Goal: Information Seeking & Learning: Learn about a topic

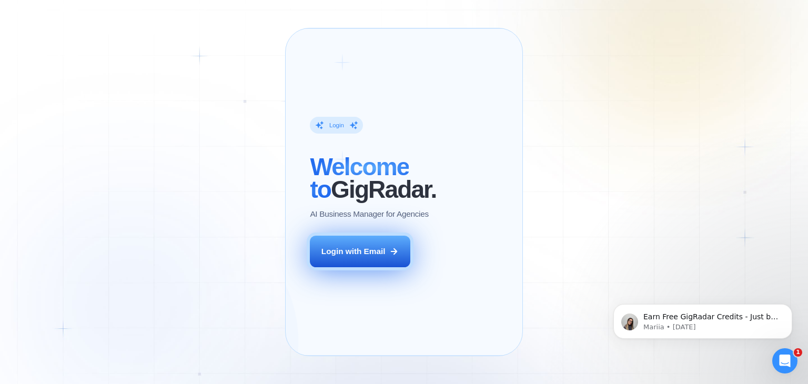
click at [343, 257] on div "Login with Email" at bounding box center [354, 251] width 64 height 11
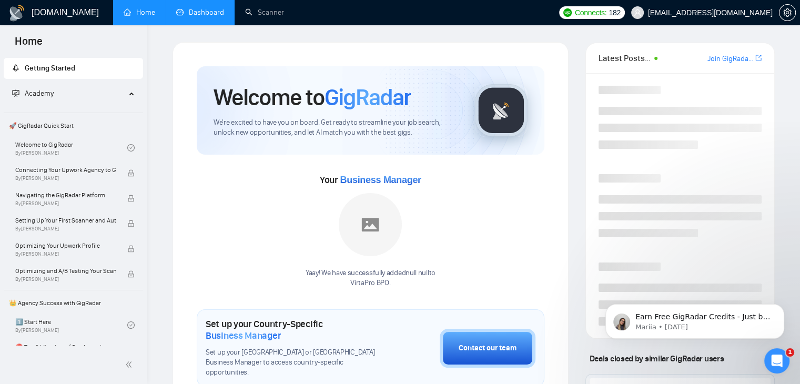
click at [196, 14] on link "Dashboard" at bounding box center [200, 12] width 48 height 9
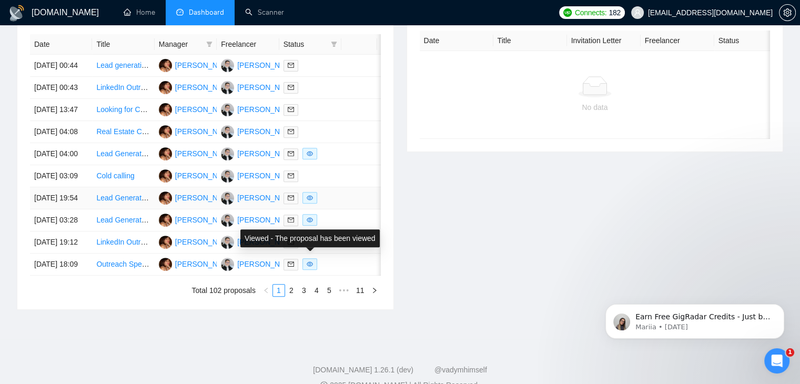
scroll to position [316, 0]
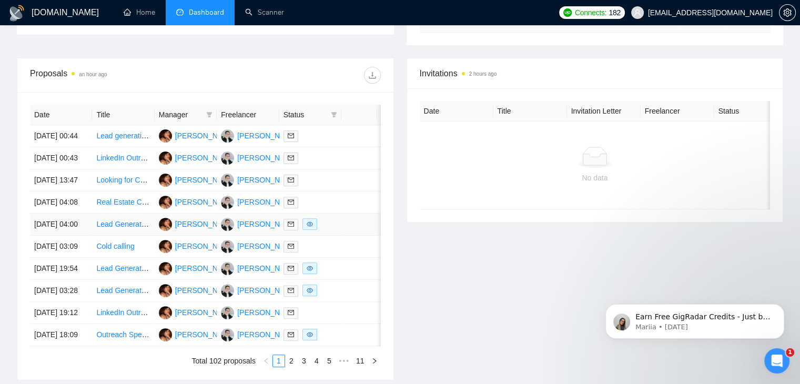
click at [108, 228] on link "Lead Generation Specialist for Fitness Coach" at bounding box center [170, 224] width 148 height 8
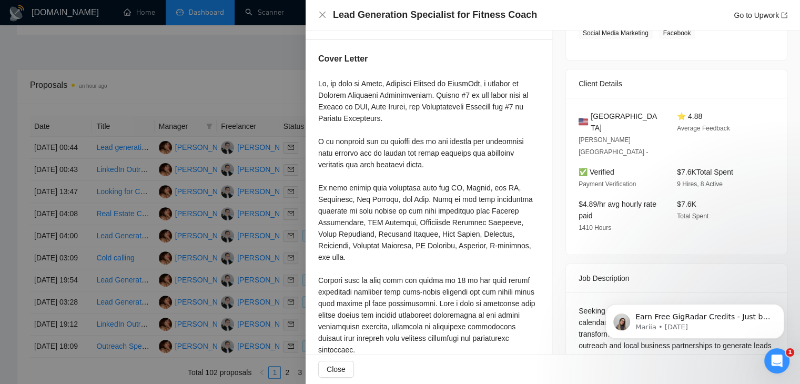
scroll to position [77, 0]
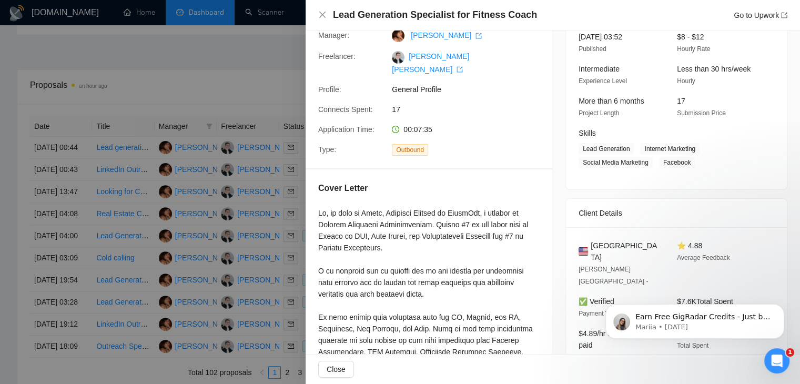
click at [211, 86] on div at bounding box center [400, 192] width 800 height 384
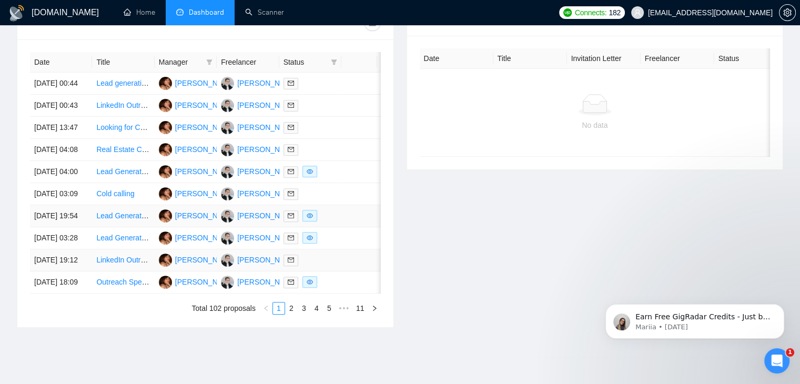
scroll to position [421, 0]
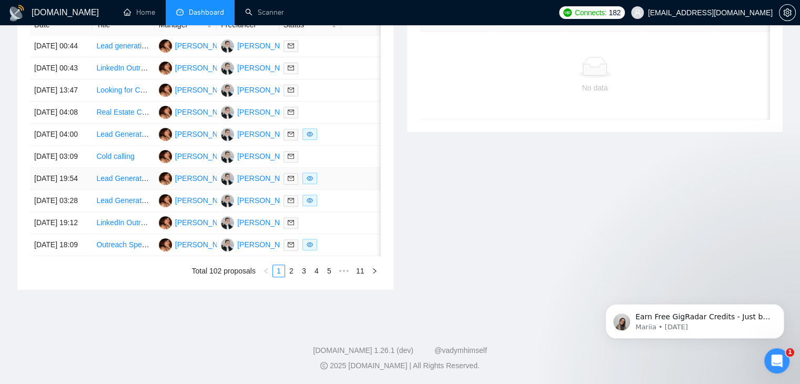
click at [118, 183] on link "Lead Generation Specialist Needed" at bounding box center [154, 178] width 116 height 8
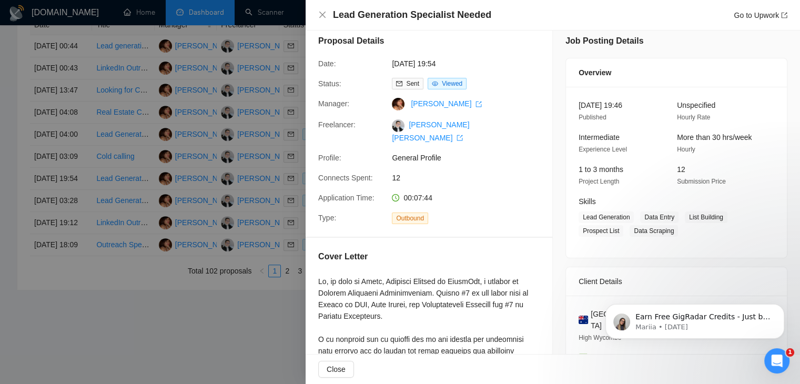
scroll to position [0, 0]
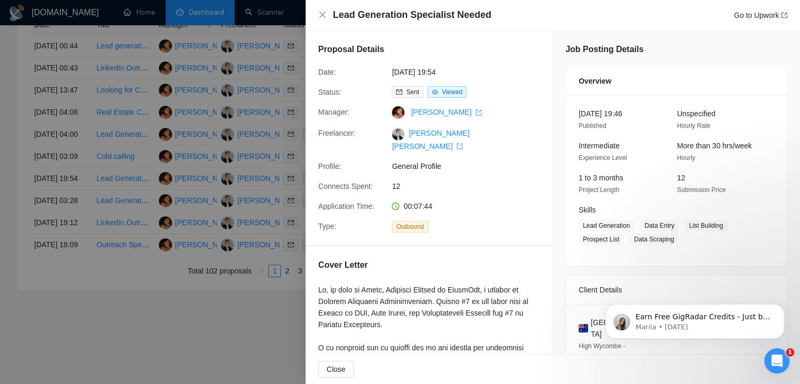
click at [142, 129] on div at bounding box center [400, 192] width 800 height 384
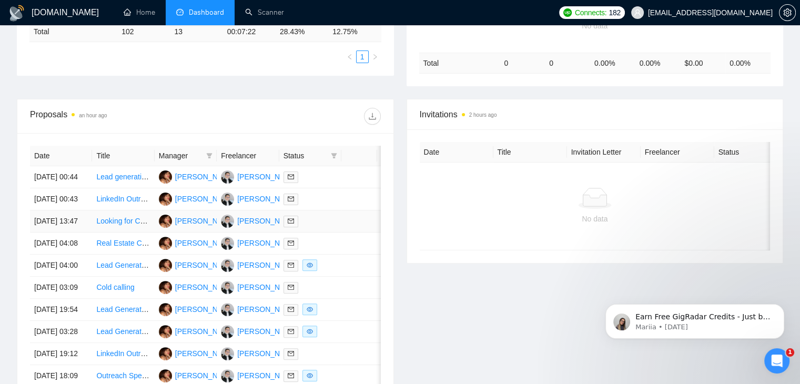
scroll to position [211, 0]
